Goal: Transaction & Acquisition: Purchase product/service

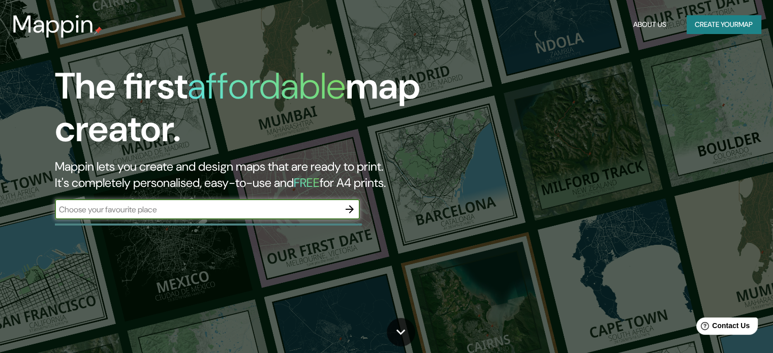
click at [218, 196] on div "The first affordable map creator. Mappin lets you create and design maps that a…" at bounding box center [248, 147] width 464 height 165
click at [199, 206] on input "text" at bounding box center [197, 210] width 285 height 12
paste input "[GEOGRAPHIC_DATA], [GEOGRAPHIC_DATA], [GEOGRAPHIC_DATA]"
type input "[GEOGRAPHIC_DATA], [GEOGRAPHIC_DATA], [GEOGRAPHIC_DATA]"
click at [348, 205] on icon "button" at bounding box center [350, 209] width 12 height 12
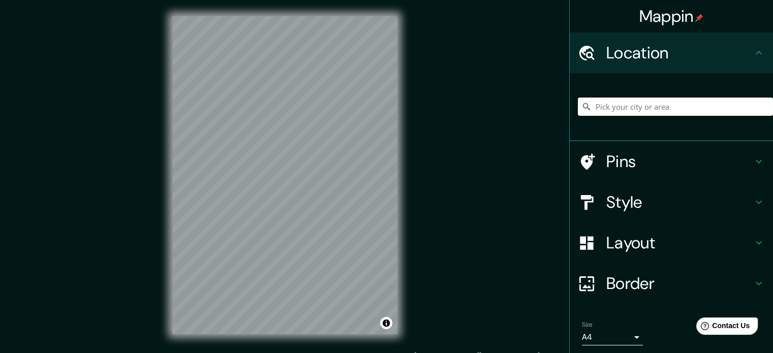
click at [588, 106] on input "Pick your city or area" at bounding box center [675, 107] width 195 height 18
paste input "[GEOGRAPHIC_DATA], [GEOGRAPHIC_DATA], [GEOGRAPHIC_DATA]"
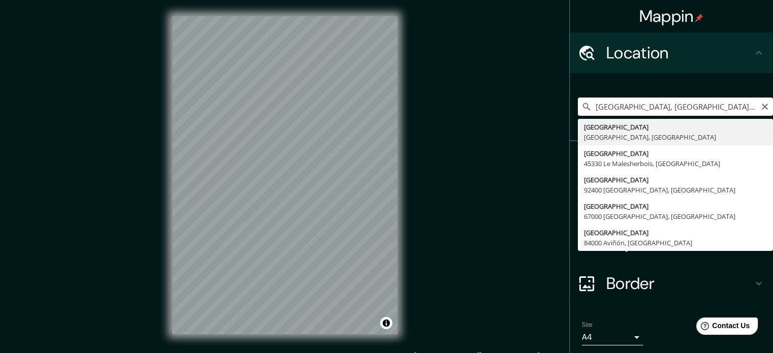
type input "[GEOGRAPHIC_DATA], [GEOGRAPHIC_DATA]"
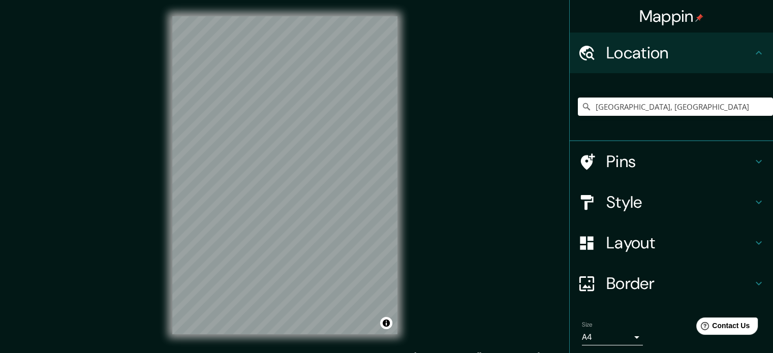
click at [588, 199] on h4 "Style" at bounding box center [679, 202] width 146 height 20
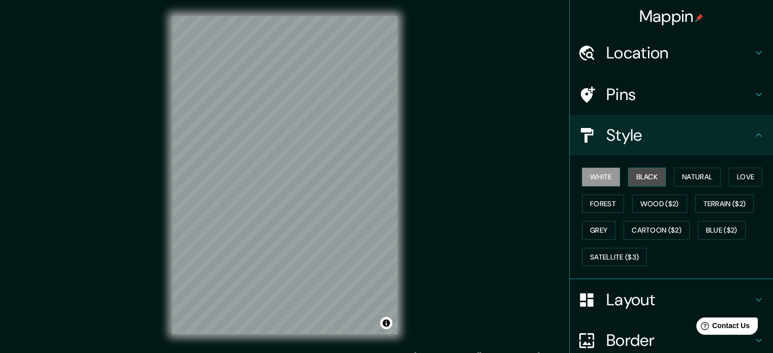
click at [588, 180] on button "Black" at bounding box center [647, 177] width 38 height 19
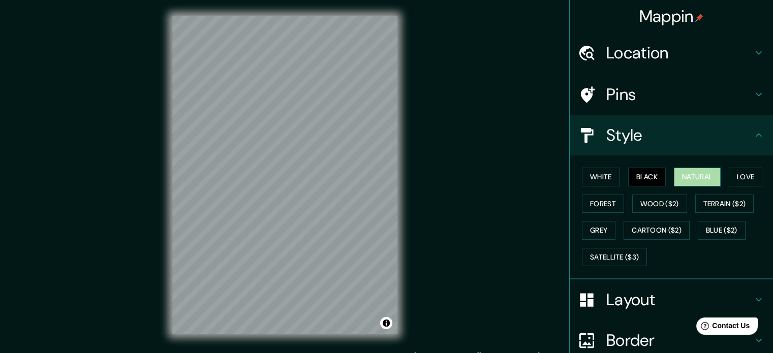
click at [588, 184] on button "Natural" at bounding box center [697, 177] width 47 height 19
click at [588, 180] on button "Love" at bounding box center [746, 177] width 34 height 19
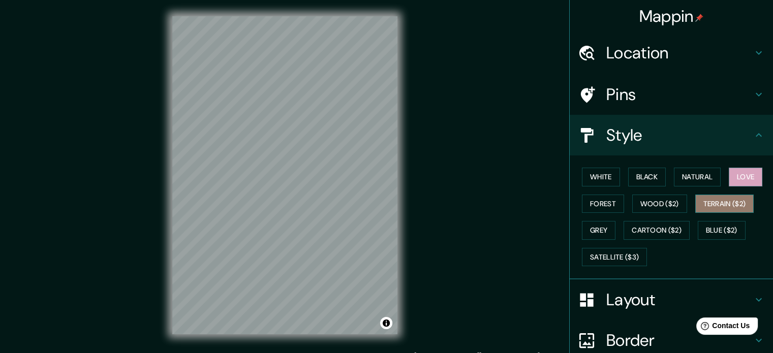
click at [588, 206] on button "Terrain ($2)" at bounding box center [724, 204] width 59 height 19
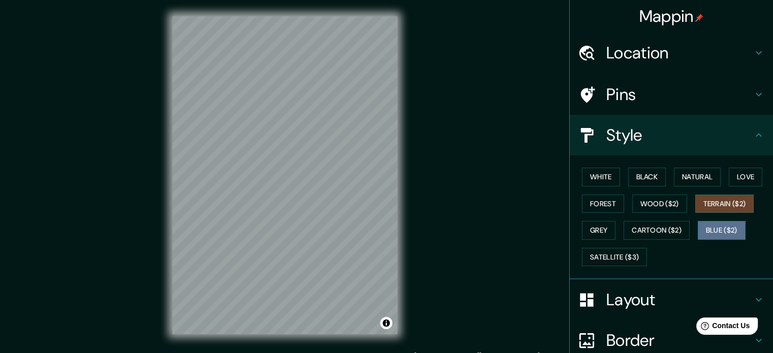
click at [588, 225] on button "Blue ($2)" at bounding box center [722, 230] width 48 height 19
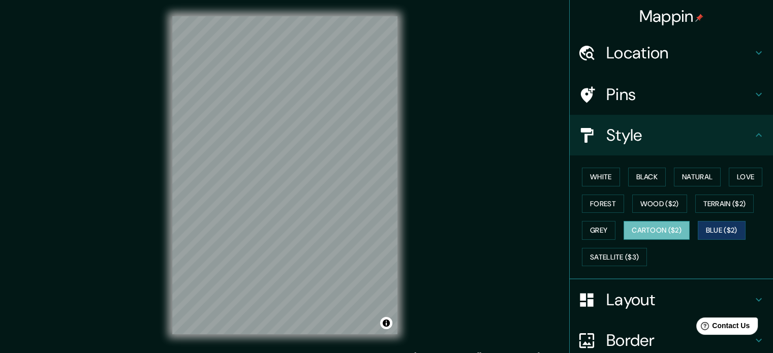
click at [588, 230] on button "Cartoon ($2)" at bounding box center [657, 230] width 66 height 19
click at [588, 226] on button "Grey" at bounding box center [599, 230] width 34 height 19
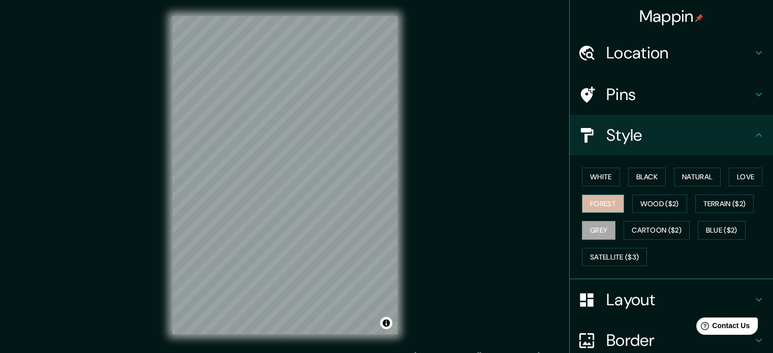
click at [588, 201] on button "Forest" at bounding box center [603, 204] width 42 height 19
click at [588, 203] on button "Wood ($2)" at bounding box center [659, 204] width 55 height 19
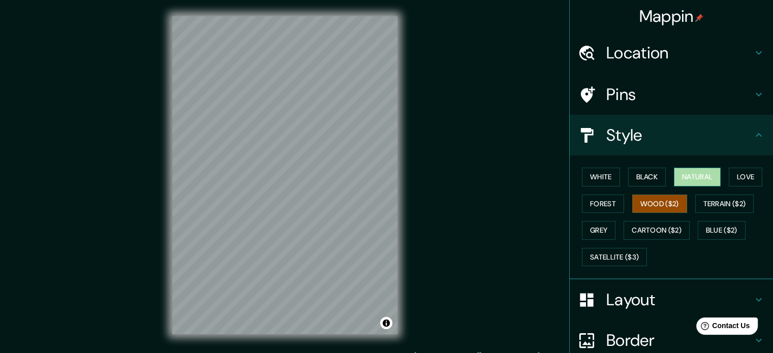
click at [588, 175] on button "Natural" at bounding box center [697, 177] width 47 height 19
click at [588, 199] on button "Wood ($2)" at bounding box center [659, 204] width 55 height 19
